Goal: Task Accomplishment & Management: Complete application form

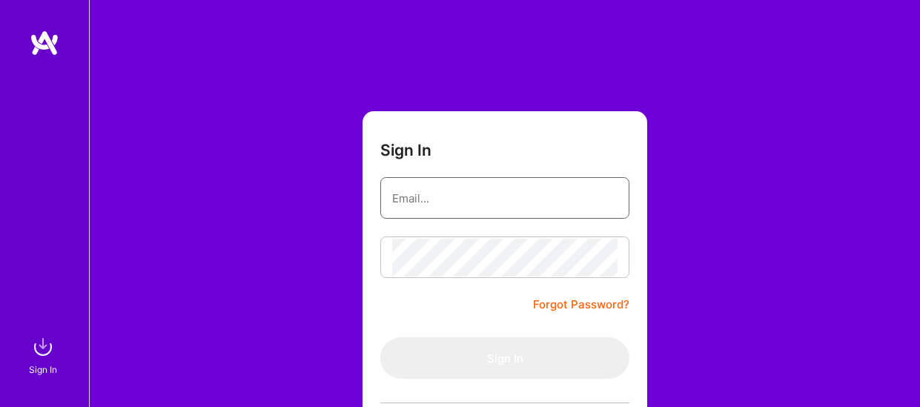
click at [490, 191] on input "email" at bounding box center [504, 198] width 225 height 38
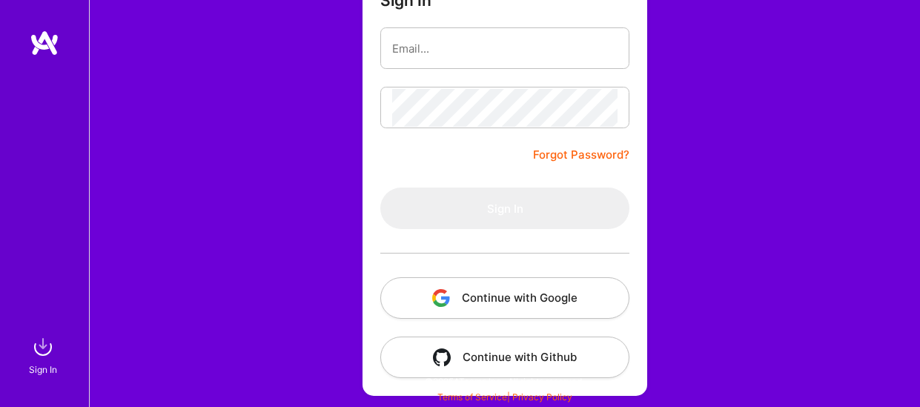
click at [454, 294] on button "Continue with Google" at bounding box center [504, 298] width 249 height 42
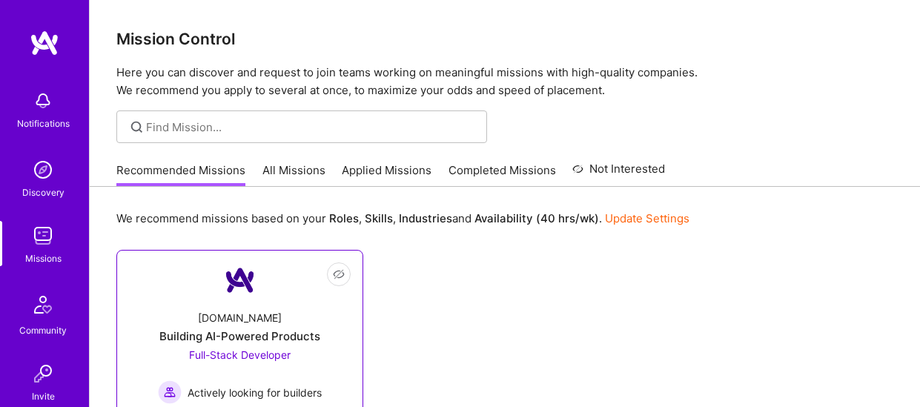
click at [293, 282] on link "Not Interested [DOMAIN_NAME] Building AI-Powered Products Full-Stack Developer …" at bounding box center [240, 367] width 222 height 211
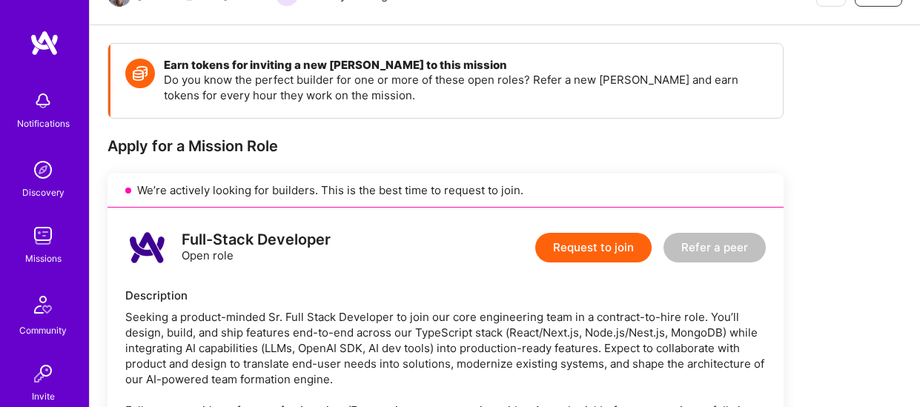
scroll to position [175, 0]
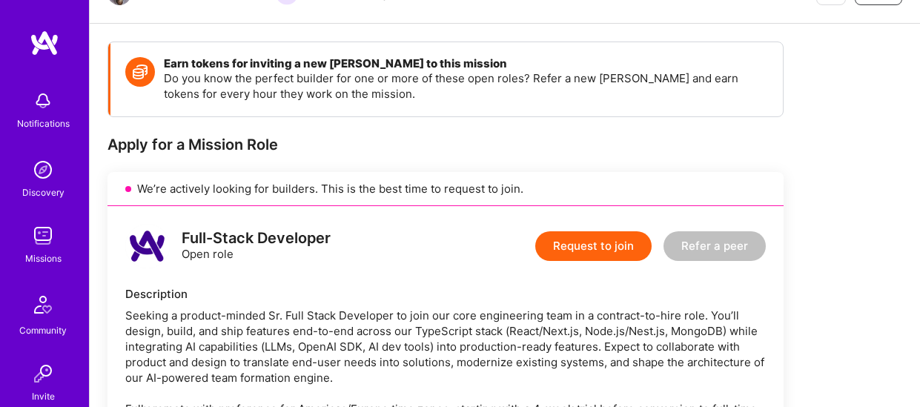
click at [580, 244] on button "Request to join" at bounding box center [593, 246] width 116 height 30
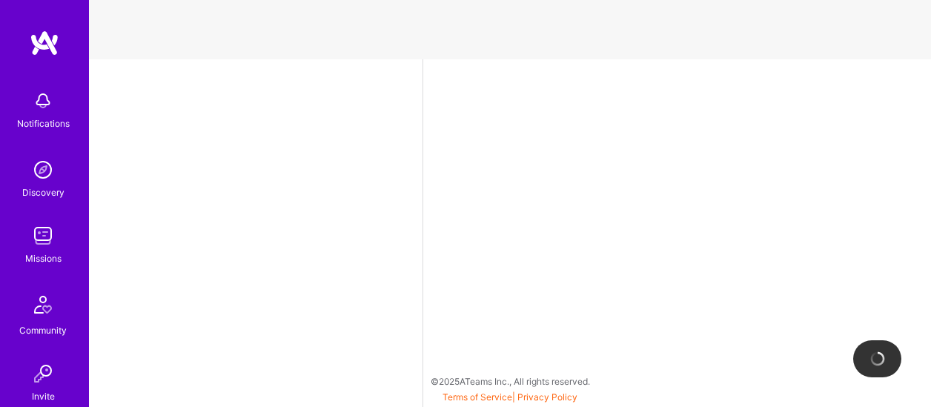
select select "US"
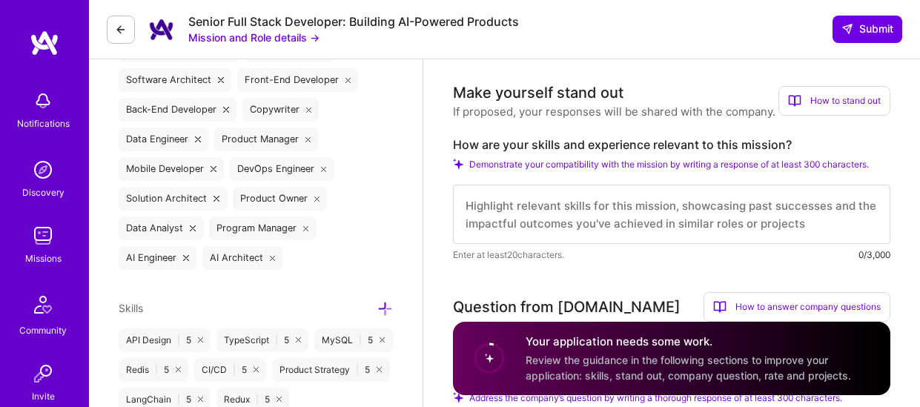
scroll to position [606, 0]
click at [601, 219] on textarea at bounding box center [671, 214] width 437 height 59
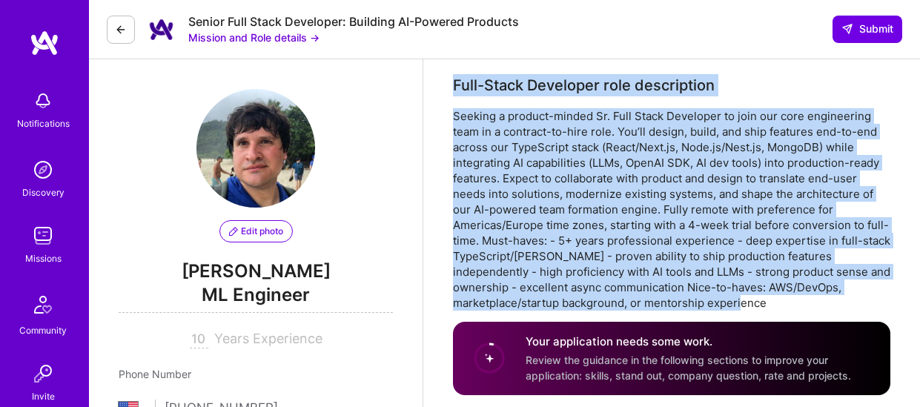
drag, startPoint x: 452, startPoint y: 85, endPoint x: 685, endPoint y: 302, distance: 318.4
click at [685, 302] on div "Full-Stack Developer role description Mission and Role details →" at bounding box center [671, 242] width 437 height 336
copy div "Lore-Ipsum Dolorsita cons adipiscinge Seddoei t incidid-utlabo Et. Dolo Magna A…"
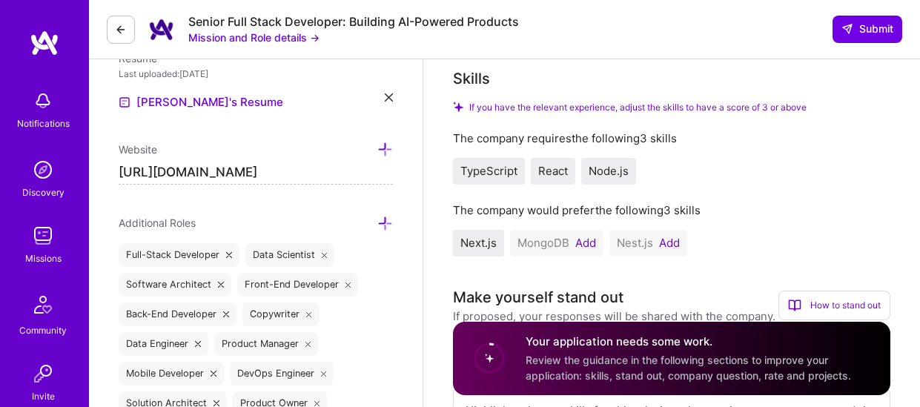
scroll to position [400, 0]
click at [592, 237] on div "MongoDB Add" at bounding box center [556, 244] width 93 height 27
click at [590, 247] on button "Add" at bounding box center [585, 245] width 21 height 12
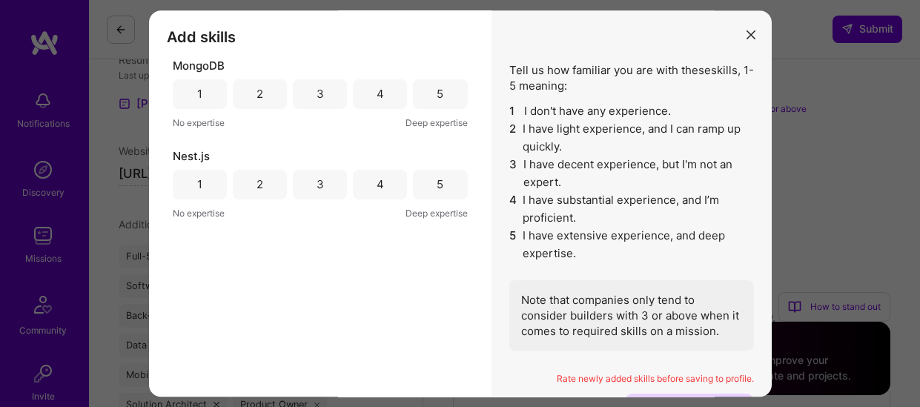
click at [439, 90] on div "5" at bounding box center [440, 94] width 54 height 30
click at [444, 174] on div "5" at bounding box center [440, 185] width 54 height 30
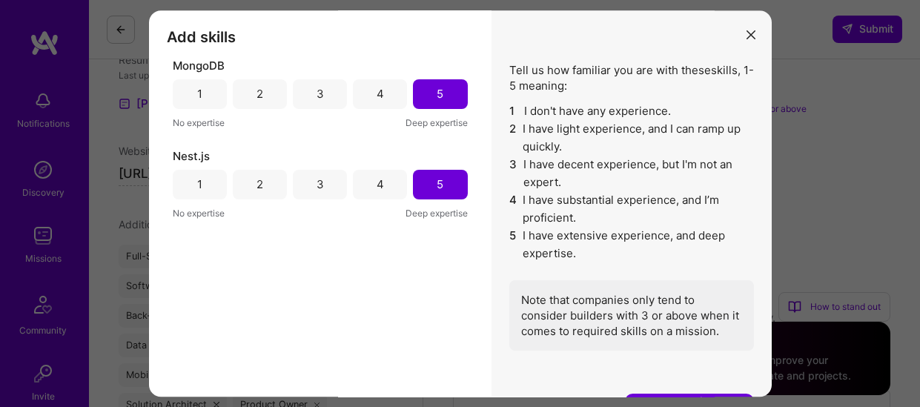
scroll to position [13, 0]
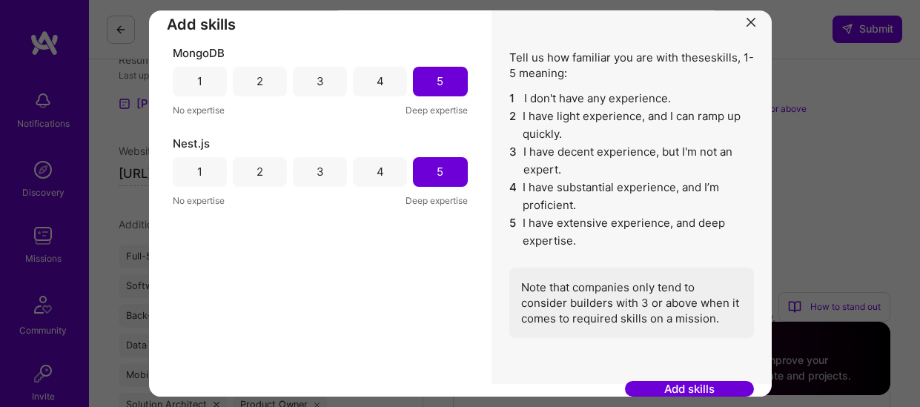
click at [669, 383] on button "Add skills" at bounding box center [689, 390] width 129 height 16
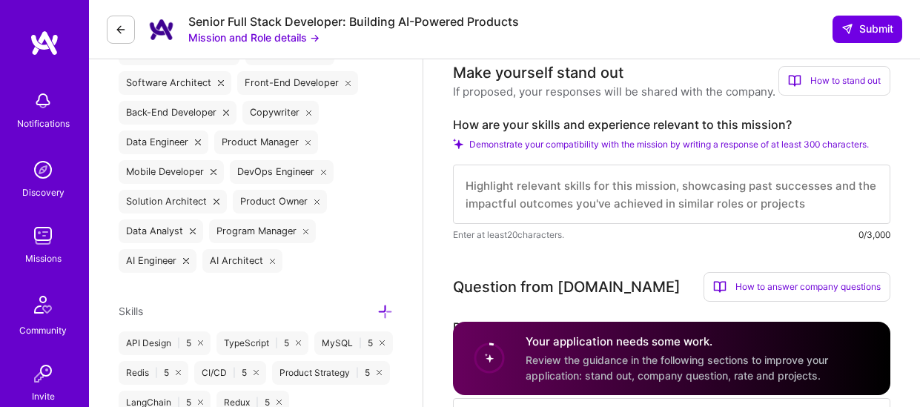
scroll to position [571, 0]
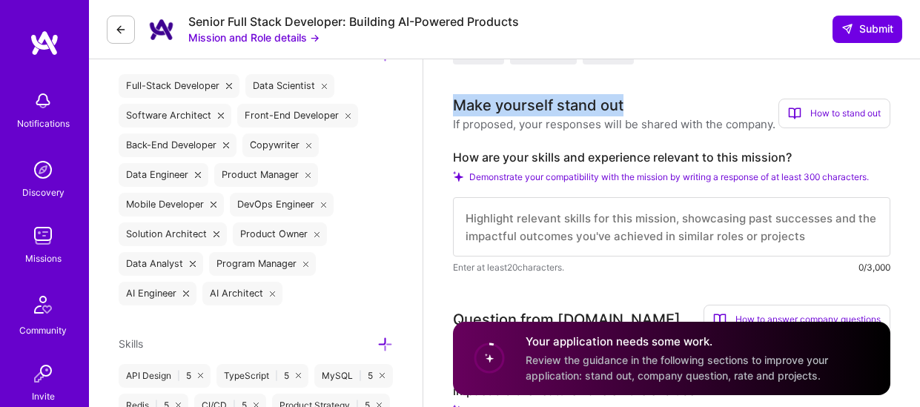
drag, startPoint x: 675, startPoint y: 108, endPoint x: 507, endPoint y: 93, distance: 168.1
click at [507, 94] on h3 "Make yourself stand out" at bounding box center [614, 105] width 323 height 22
copy div "Make yourself stand out"
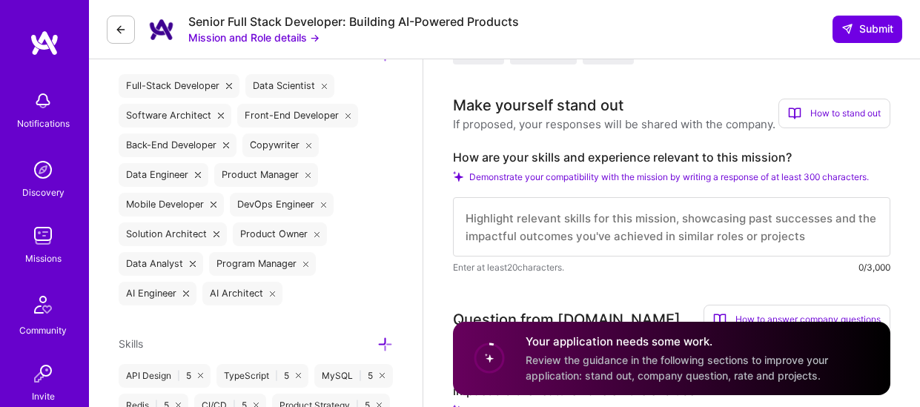
click at [532, 230] on textarea at bounding box center [671, 226] width 437 height 59
paste textarea "I bring a mix of strong technical expertise and product thinking. I have over 5…"
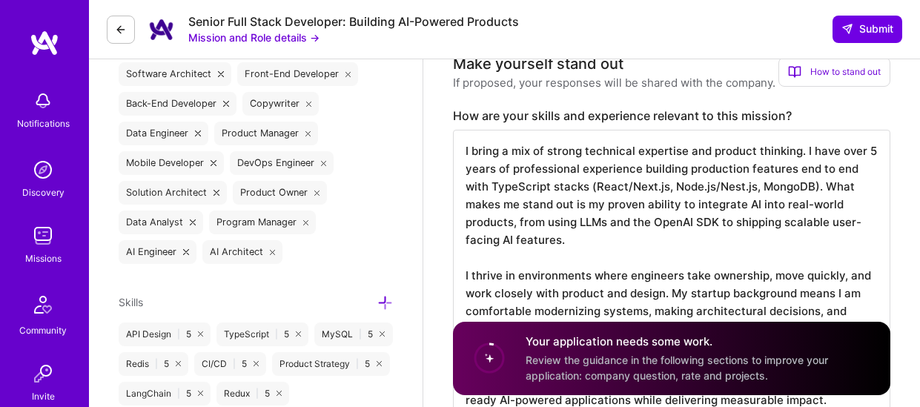
scroll to position [1, 0]
click at [461, 280] on textarea "I bring a mix of strong technical expertise and product thinking. I have over 5…" at bounding box center [671, 275] width 437 height 291
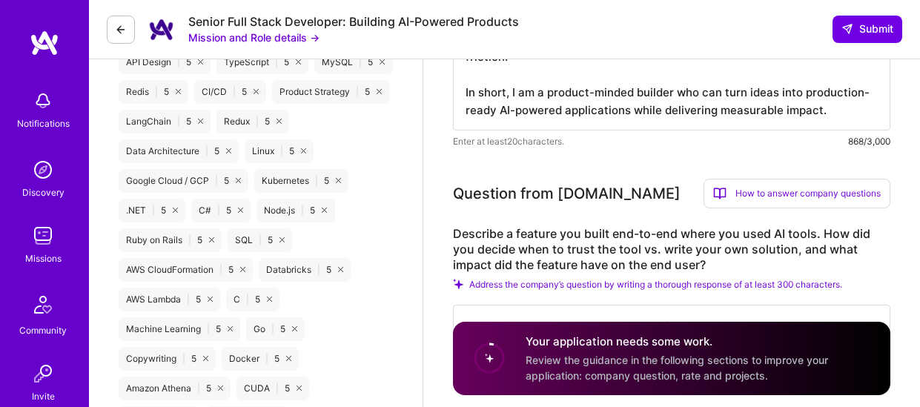
scroll to position [887, 0]
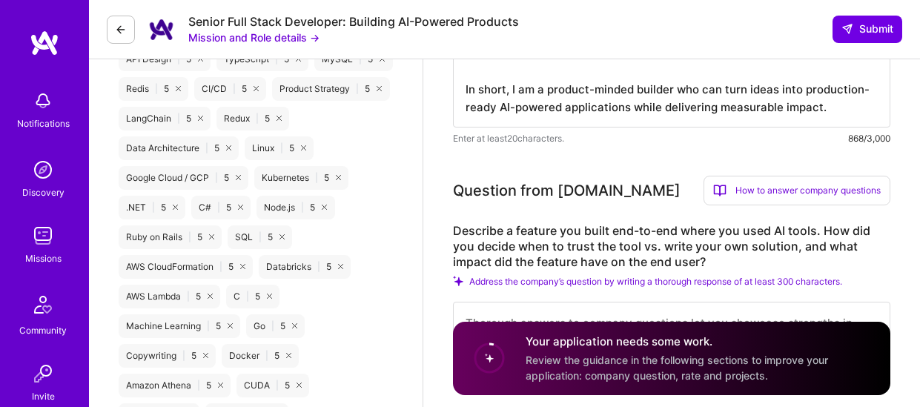
type textarea "I bring a mix of strong technical expertise and product thinking. I have over 5…"
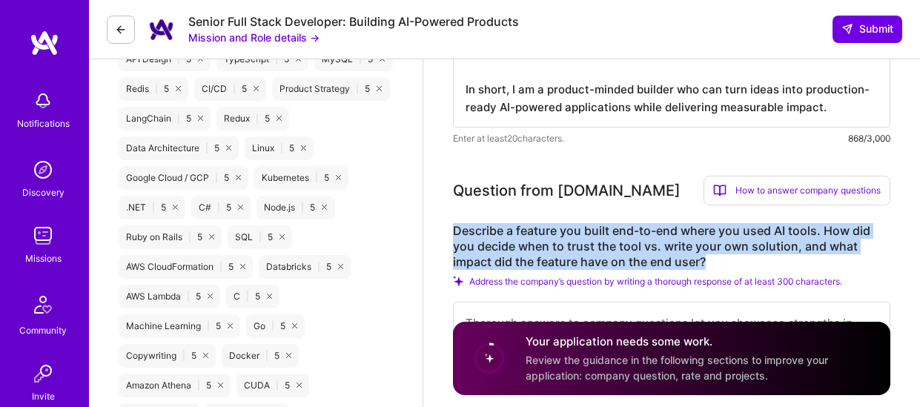
drag, startPoint x: 728, startPoint y: 262, endPoint x: 445, endPoint y: 232, distance: 284.8
copy label "Describe a feature you built end-to-end where you used AI tools. How did you de…"
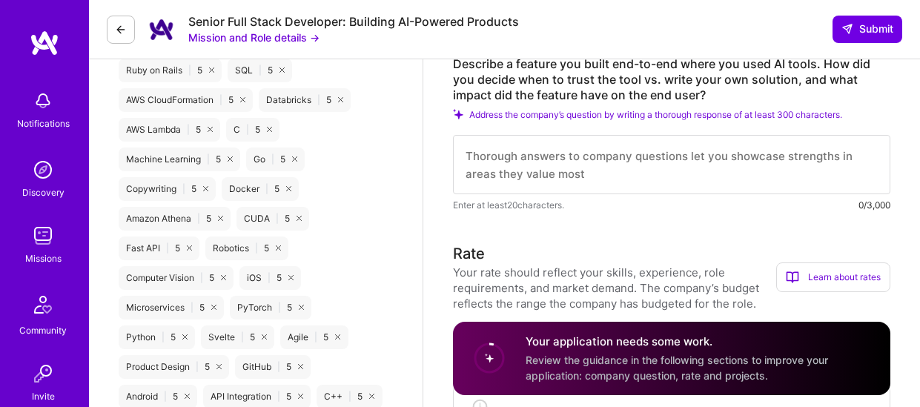
click at [526, 182] on textarea at bounding box center [671, 164] width 437 height 59
paste textarea "One feature I built end to end was an AI-assisted document search for a web pla…"
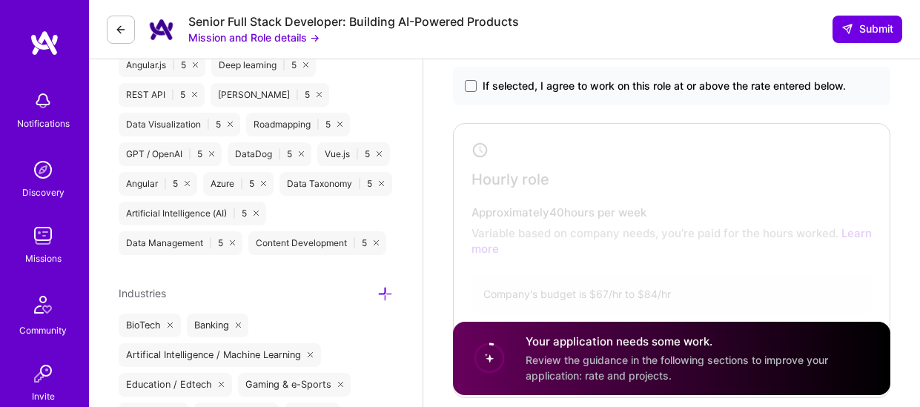
scroll to position [1531, 0]
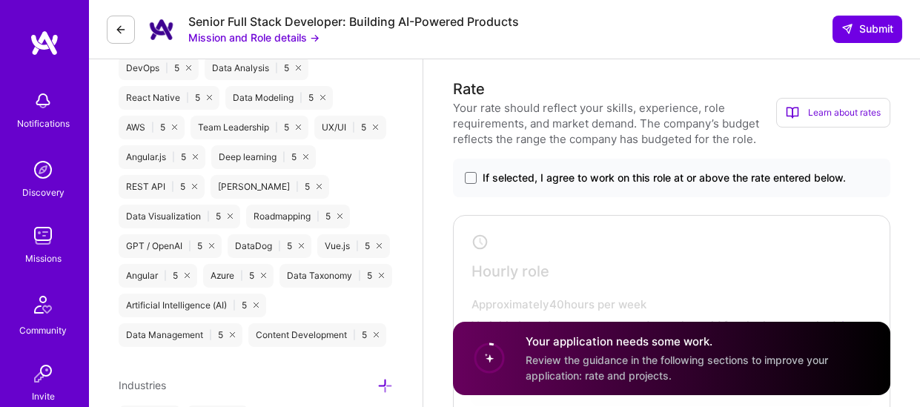
type textarea "One feature I built end to end was an AI-assisted document search for a web pla…"
click at [612, 182] on span "If selected, I agree to work on this role at or above the rate entered below." at bounding box center [664, 178] width 363 height 15
click at [0, 0] on input "If selected, I agree to work on this role at or above the rate entered below." at bounding box center [0, 0] width 0 height 0
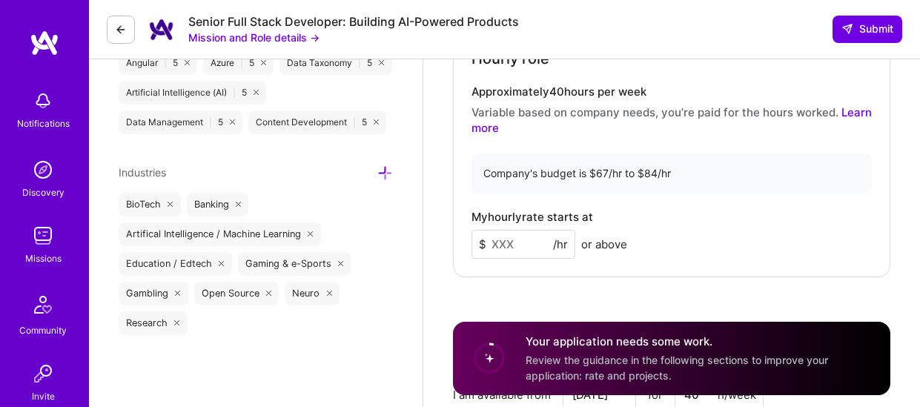
scroll to position [1749, 0]
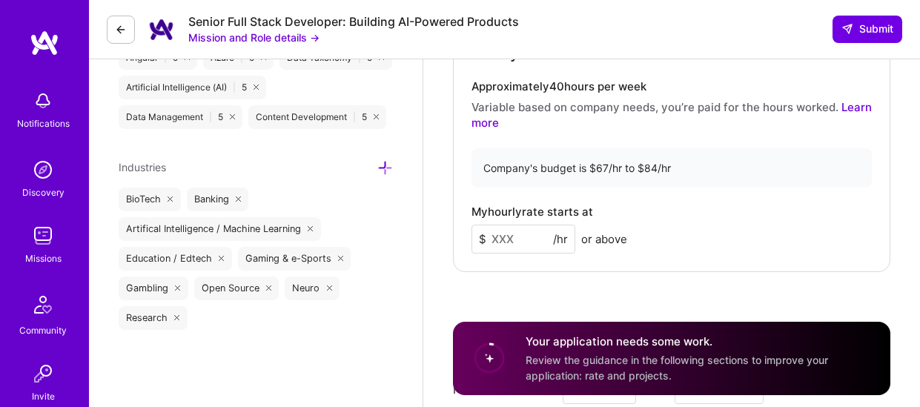
click at [526, 234] on input at bounding box center [524, 239] width 104 height 29
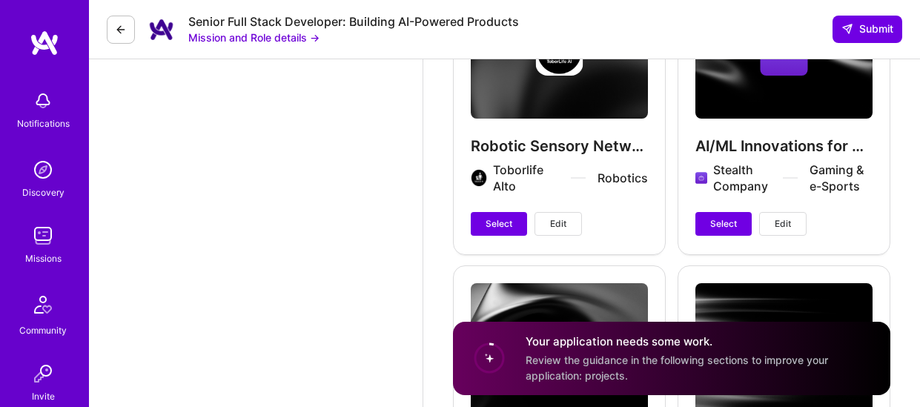
scroll to position [2681, 0]
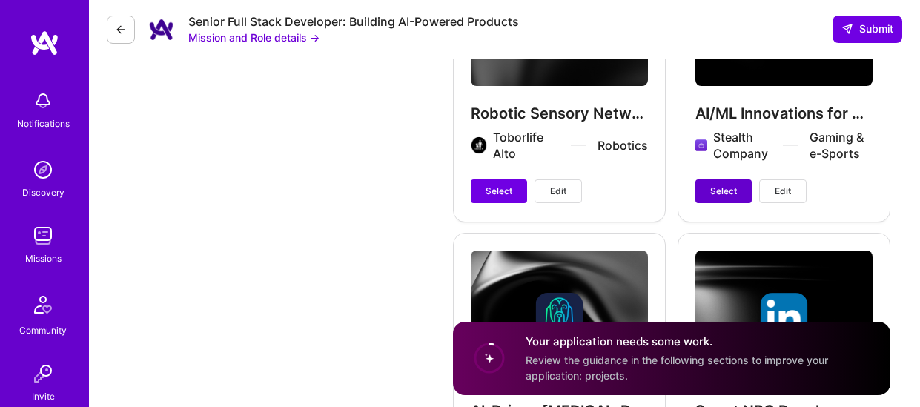
type input "70"
click at [717, 179] on button "Select" at bounding box center [723, 191] width 56 height 24
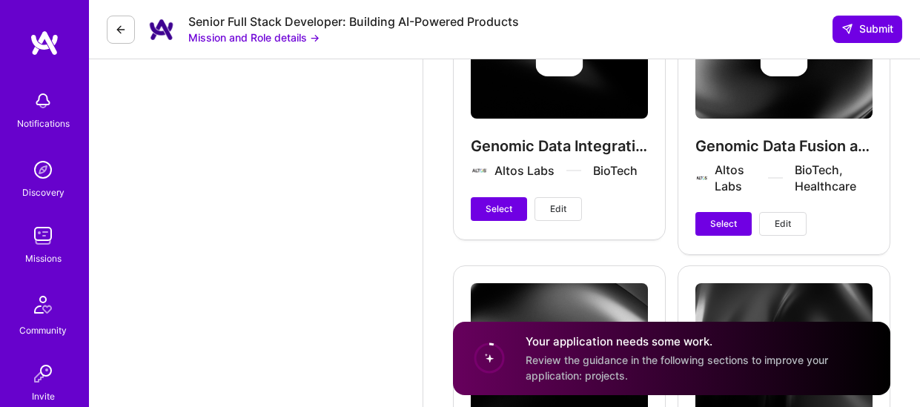
scroll to position [3258, 0]
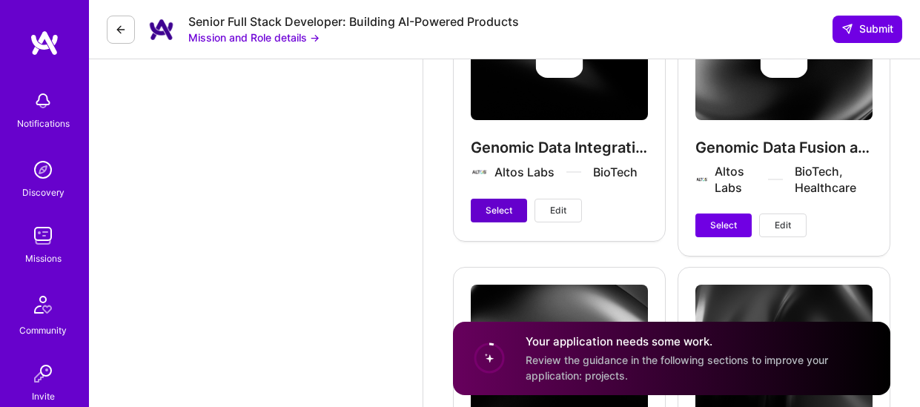
click at [503, 204] on span "Select" at bounding box center [499, 210] width 27 height 13
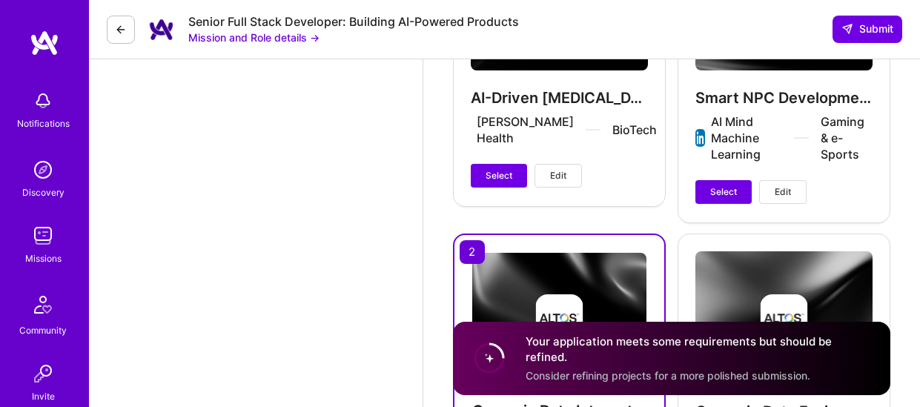
scroll to position [2991, 0]
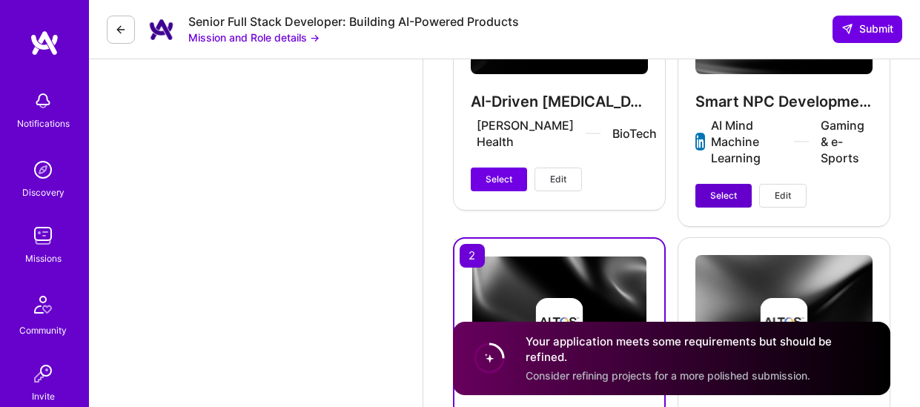
click at [715, 191] on span "Select" at bounding box center [723, 195] width 27 height 13
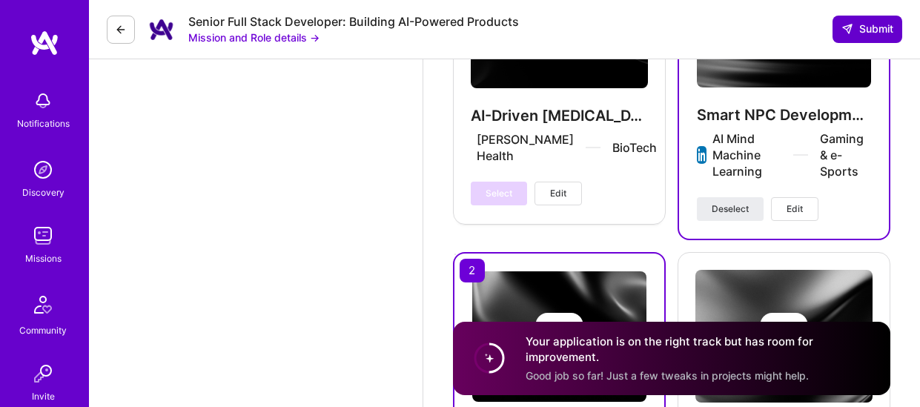
click at [867, 39] on button "Submit" at bounding box center [868, 29] width 70 height 27
